Goal: Check status

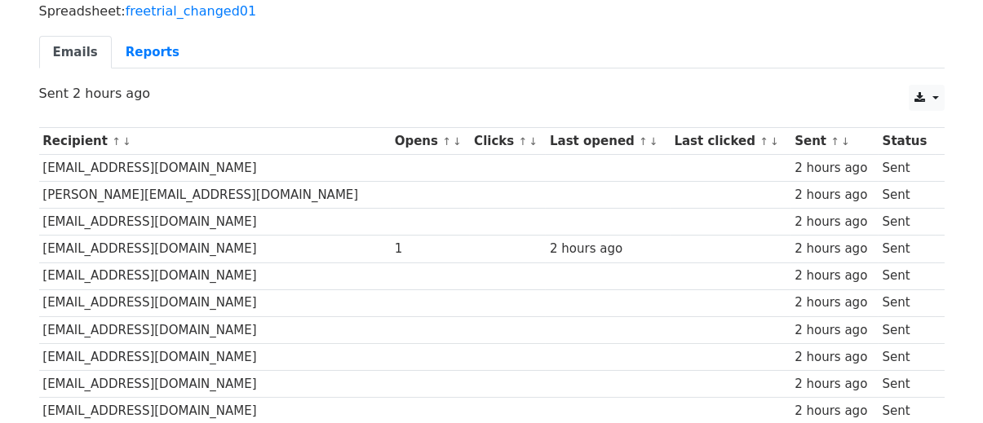
scroll to position [82, 0]
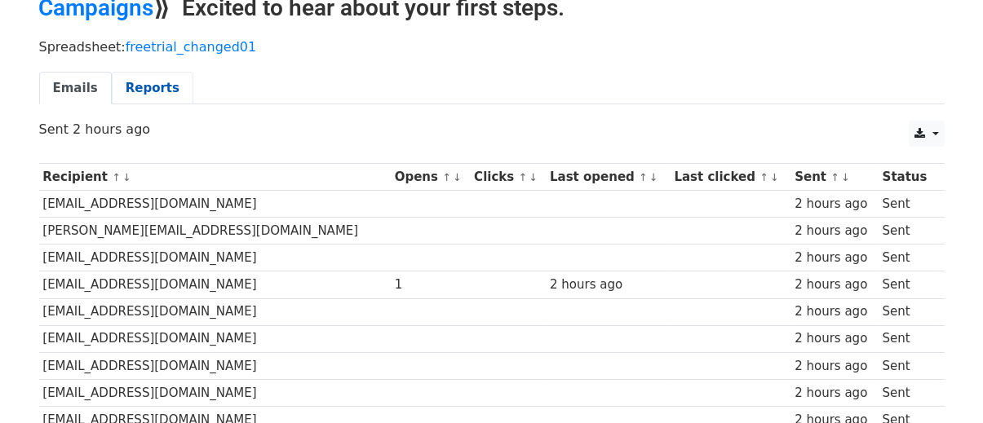
click at [148, 89] on link "Reports" at bounding box center [153, 88] width 82 height 33
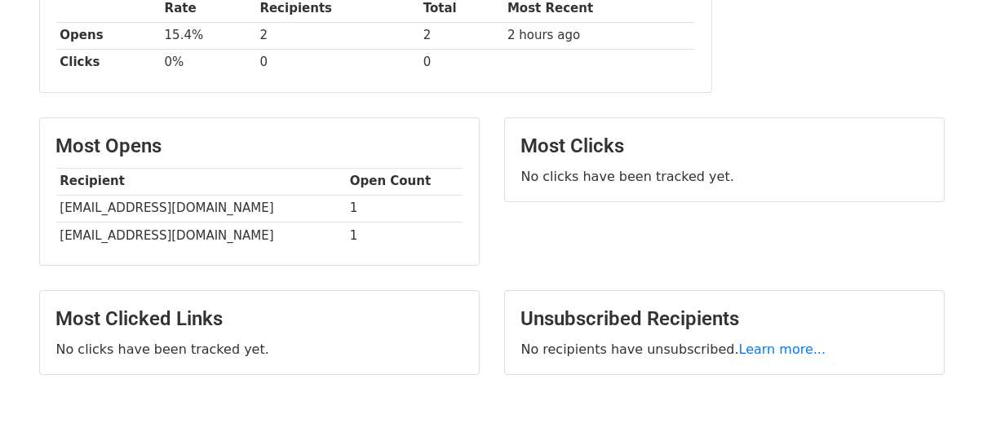
scroll to position [394, 0]
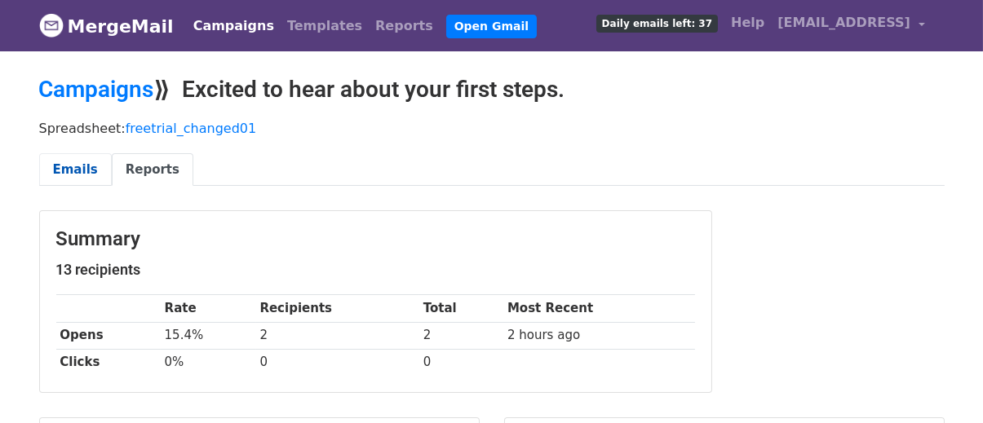
click at [93, 166] on link "Emails" at bounding box center [75, 169] width 73 height 33
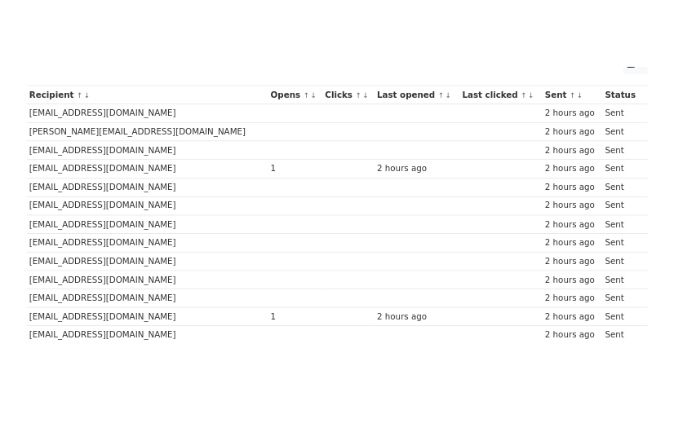
scroll to position [174, 0]
